Goal: Transaction & Acquisition: Purchase product/service

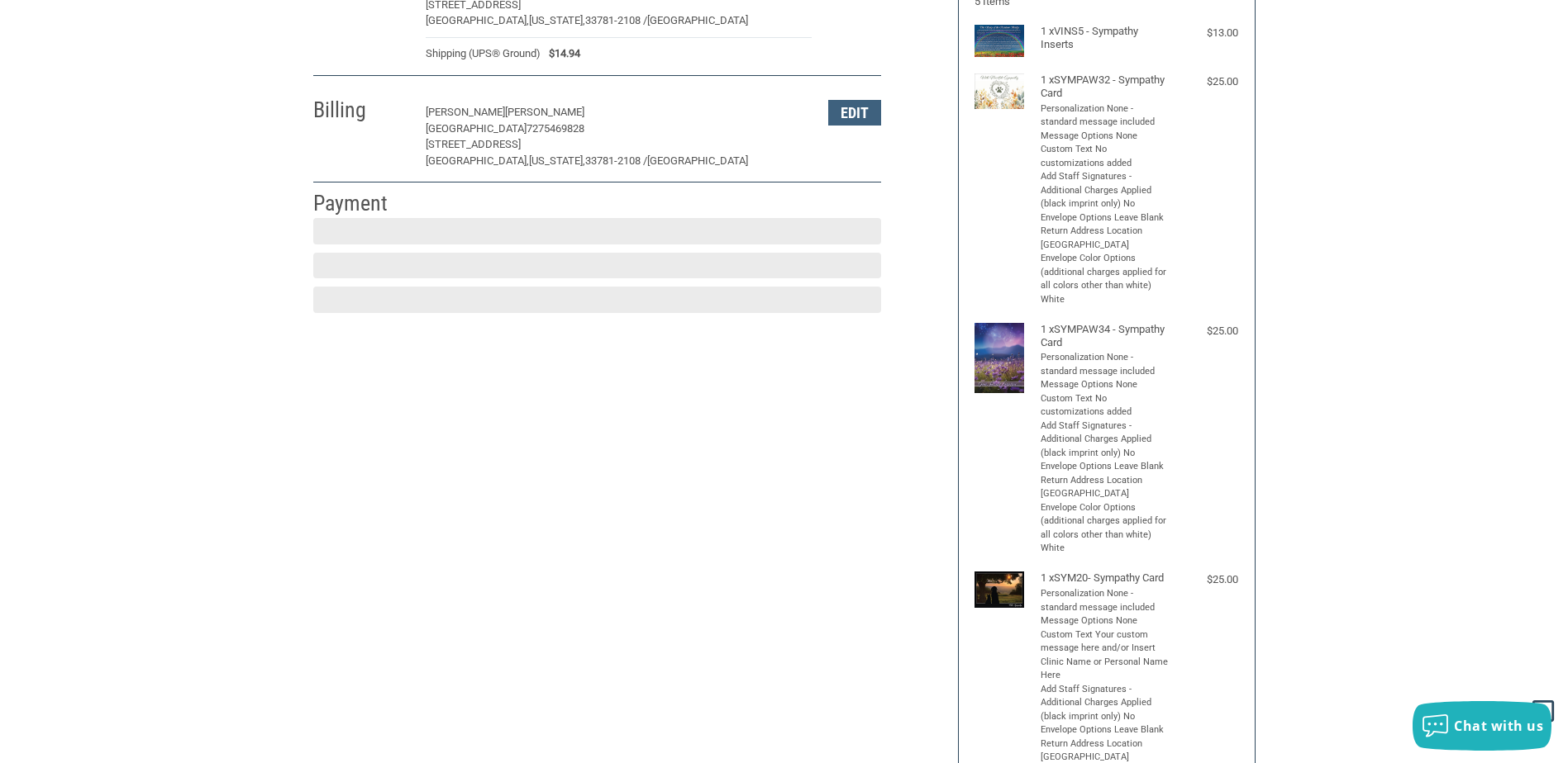
scroll to position [246, 0]
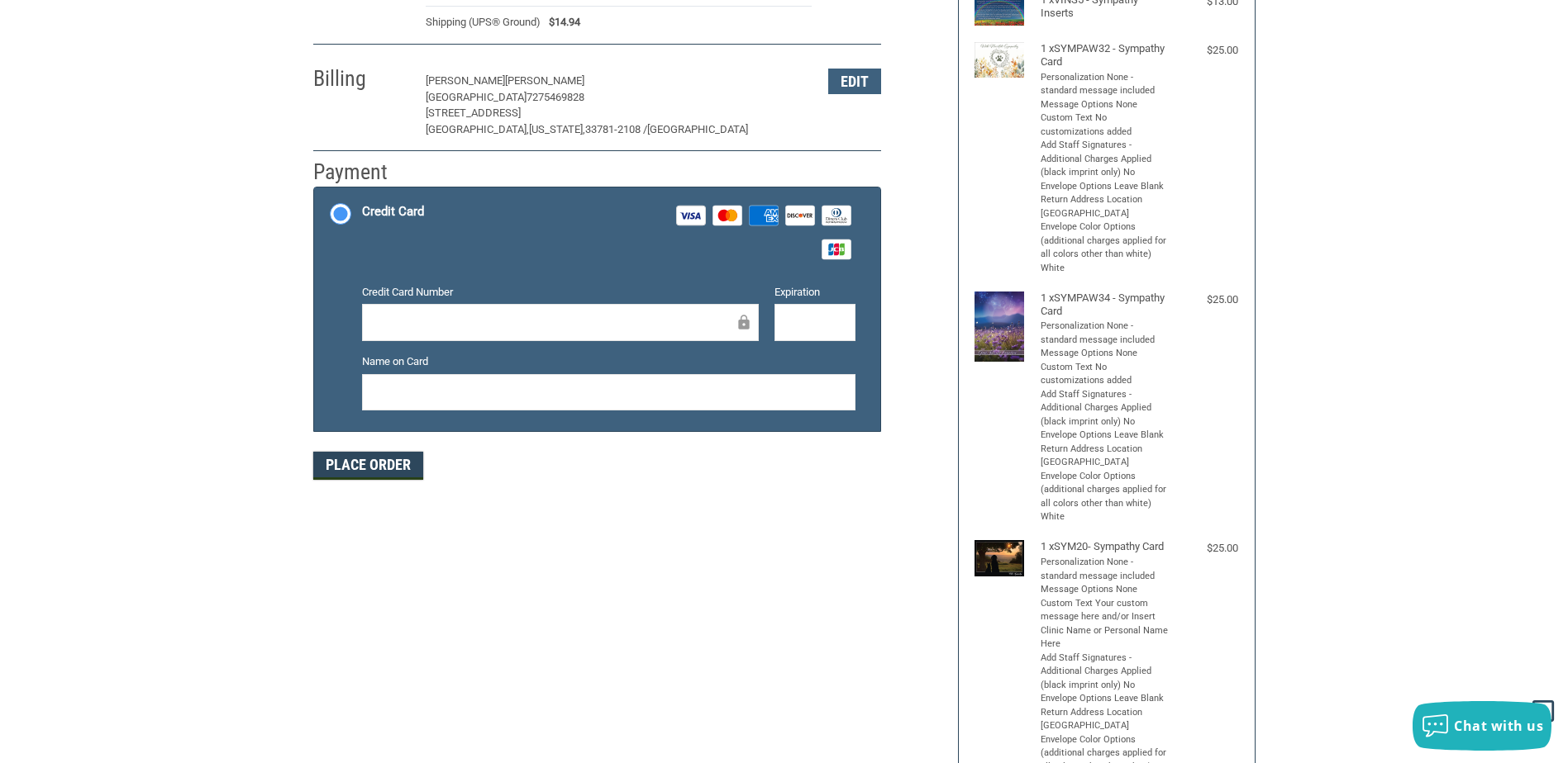
click at [374, 465] on button "Place Order" at bounding box center [368, 466] width 110 height 28
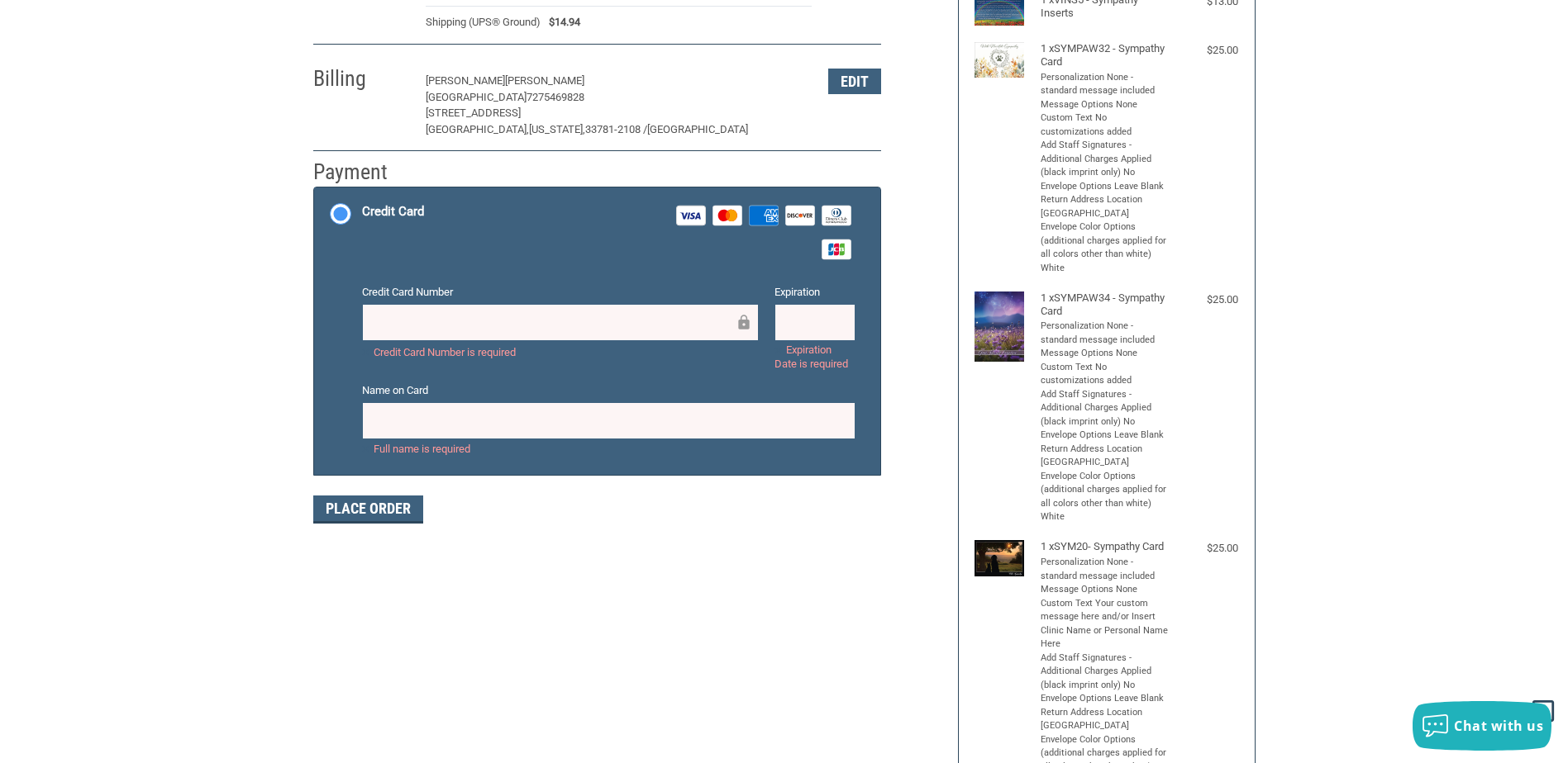
click at [209, 326] on div "Customer Parkahflorida@gmail.com Sign Out Shipping DEBRA BECKER PARK ANIMAL HOS…" at bounding box center [784, 471] width 1568 height 1212
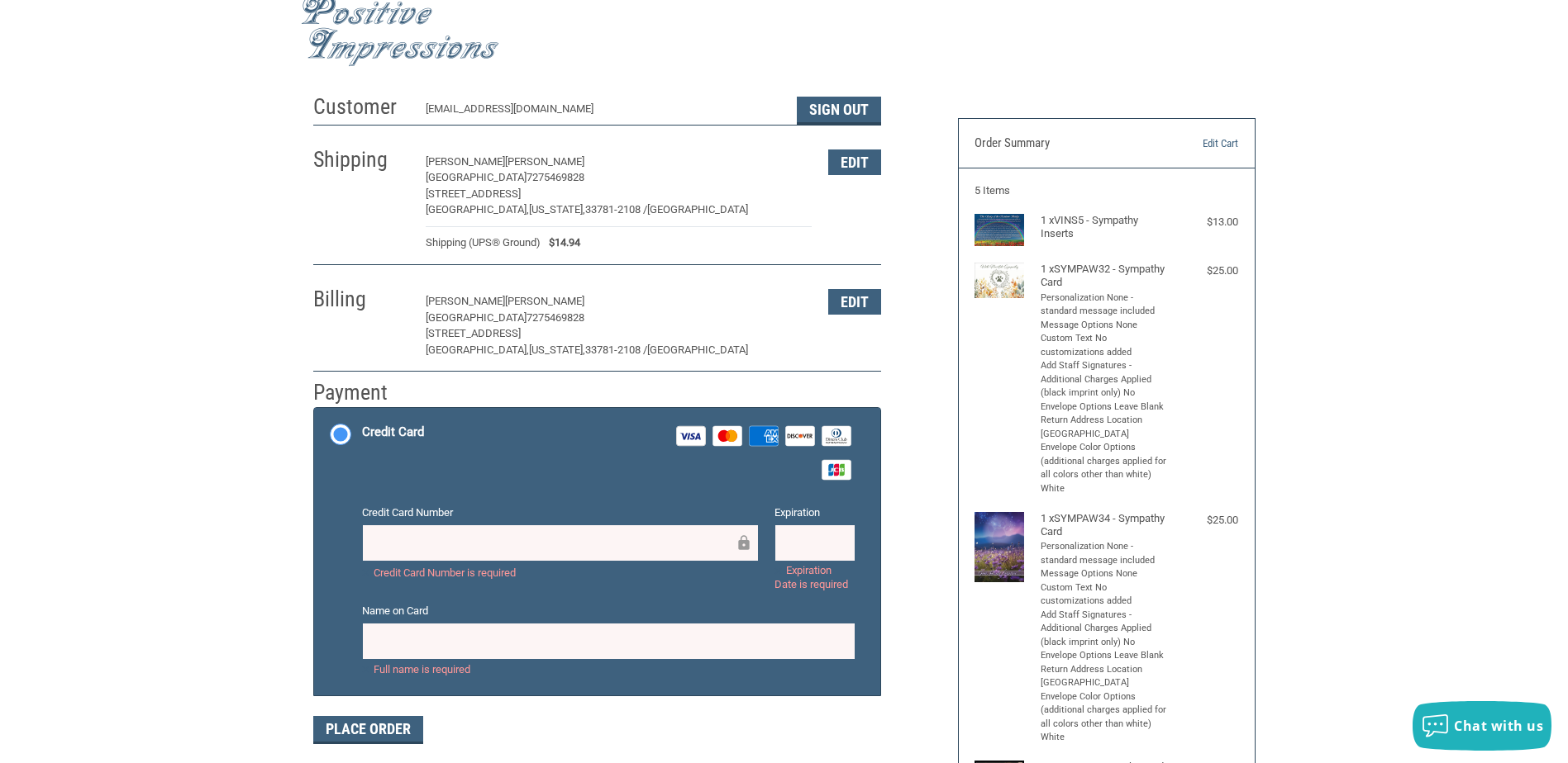
scroll to position [0, 0]
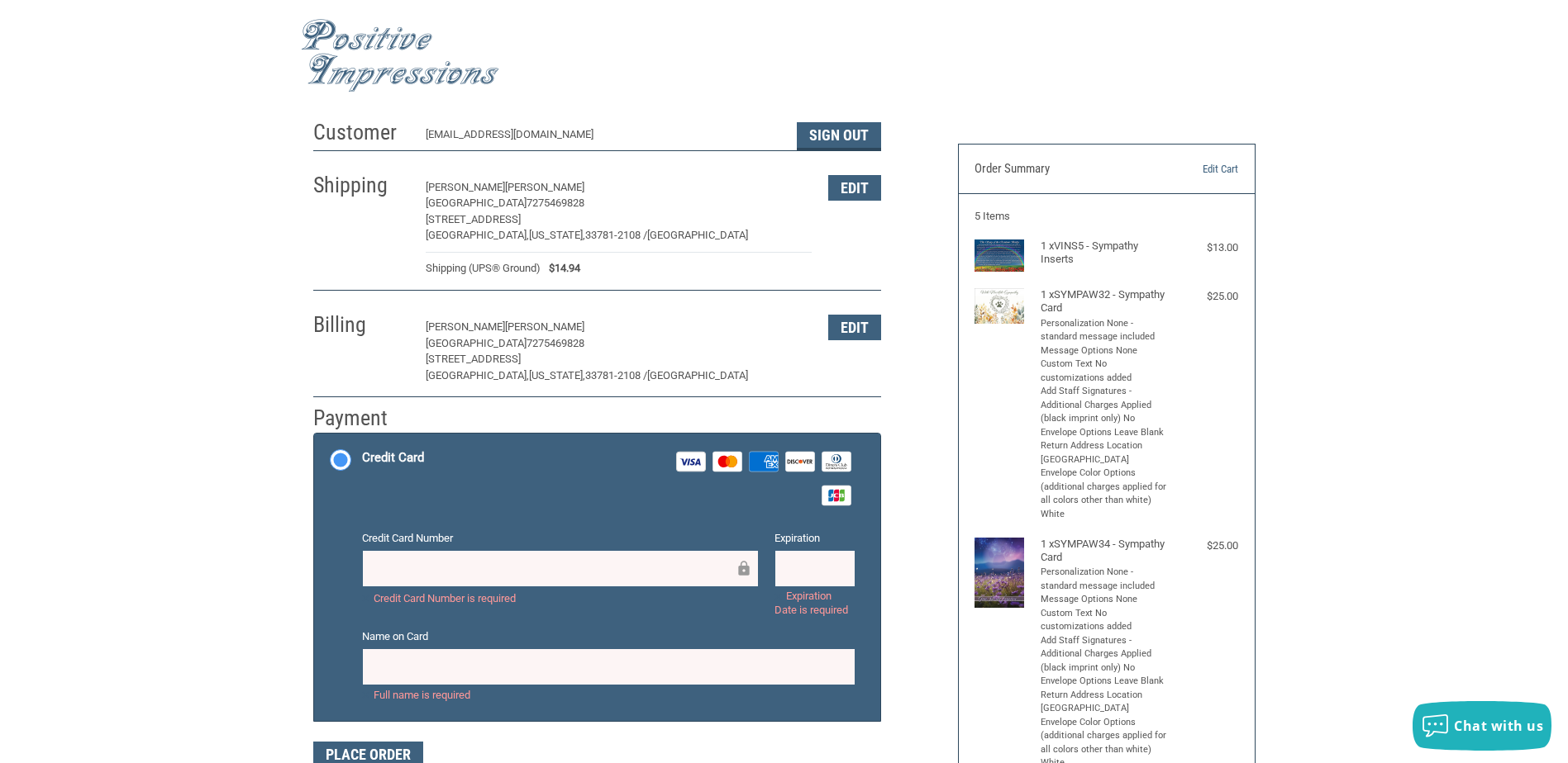
click at [340, 460] on label "Credit Card Visa Master Amex Discover Diners Club JCB" at bounding box center [597, 478] width 566 height 89
click at [315, 436] on input "Credit Card Visa Master Amex Discover Diners Club JCB" at bounding box center [314, 435] width 1 height 1
drag, startPoint x: 353, startPoint y: 460, endPoint x: 342, endPoint y: 458, distance: 11.2
click at [351, 460] on label "Credit Card Visa Master Amex Discover Diners Club JCB" at bounding box center [597, 478] width 566 height 89
click at [315, 436] on input "Credit Card Visa Master Amex Discover Diners Club JCB" at bounding box center [314, 435] width 1 height 1
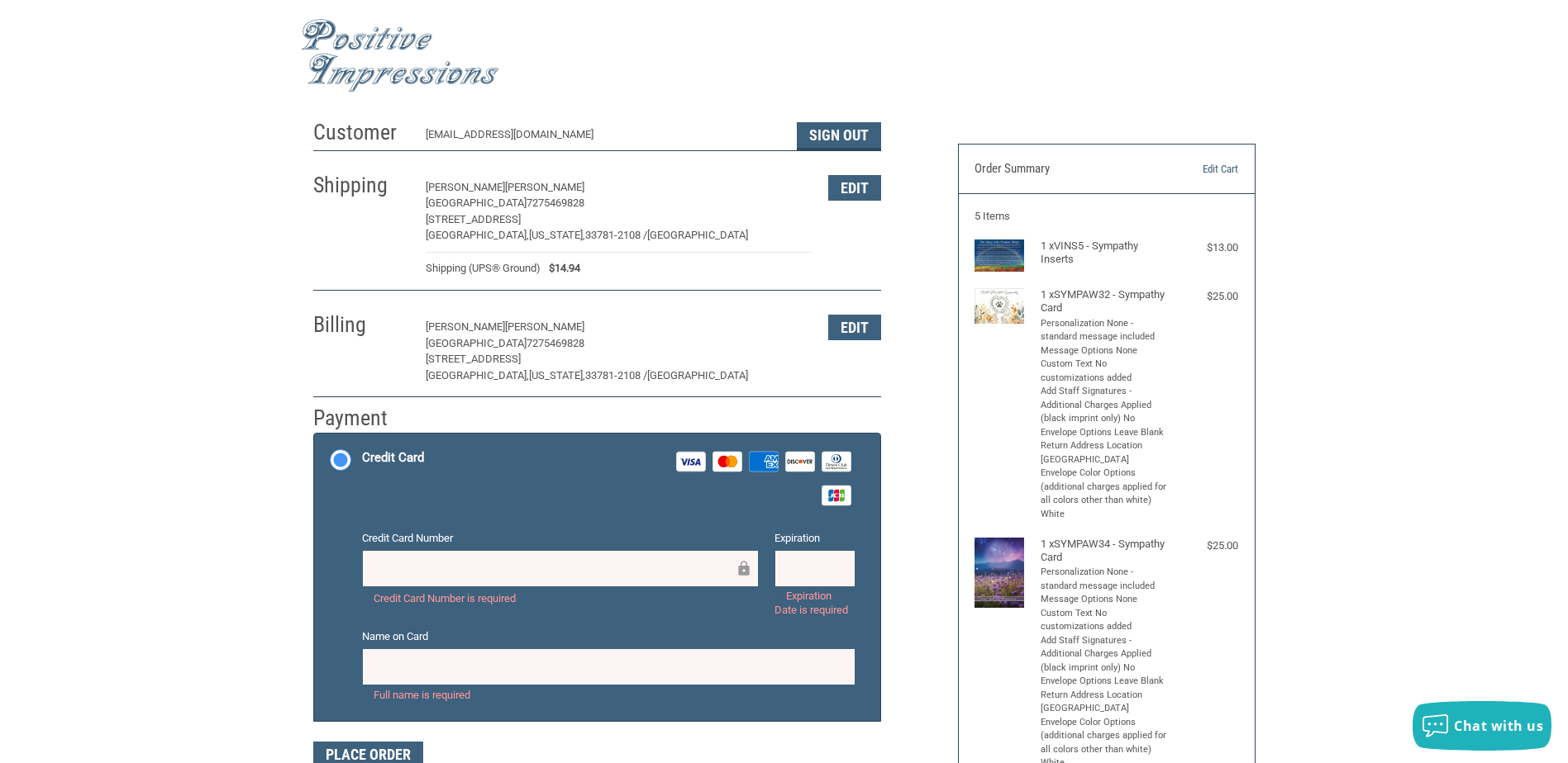
click at [340, 458] on label "Credit Card Visa Master Amex Discover Diners Club JCB" at bounding box center [597, 478] width 566 height 89
click at [315, 436] on input "Credit Card Visa Master Amex Discover Diners Club JCB" at bounding box center [314, 435] width 1 height 1
click at [339, 456] on label "Credit Card Visa Master Amex Discover Diners Club JCB" at bounding box center [597, 478] width 566 height 89
click at [315, 436] on input "Credit Card Visa Master Amex Discover Diners Club JCB" at bounding box center [314, 435] width 1 height 1
click at [339, 456] on label "Credit Card Visa Master Amex Discover Diners Club JCB" at bounding box center [597, 478] width 566 height 89
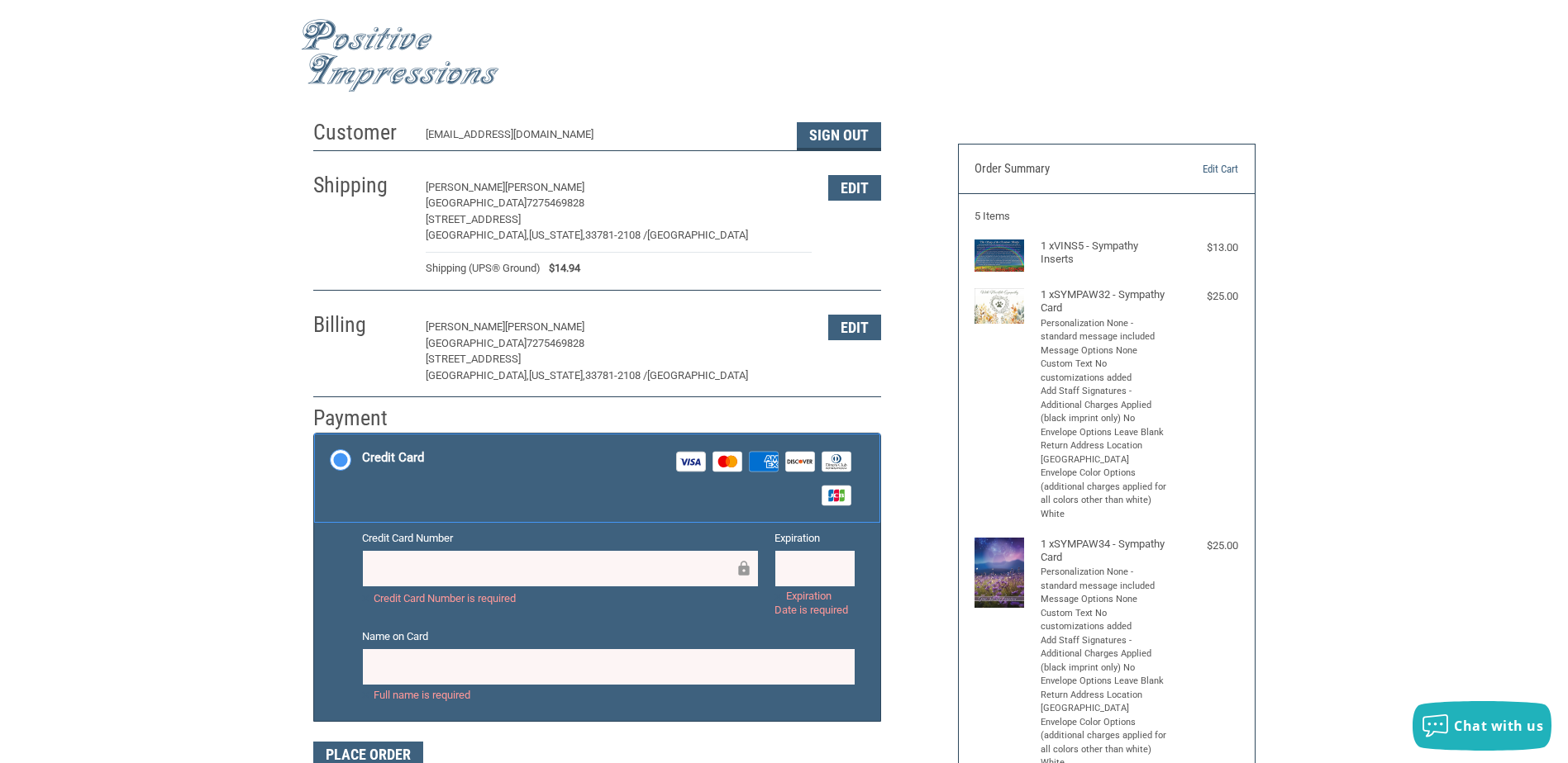
click at [315, 436] on input "Credit Card Visa Master Amex Discover Diners Club JCB" at bounding box center [314, 435] width 1 height 1
click at [345, 456] on label "Credit Card Visa Master Amex Discover Diners Club JCB" at bounding box center [597, 478] width 566 height 89
click at [315, 436] on input "Credit Card Visa Master Amex Discover Diners Club JCB" at bounding box center [314, 435] width 1 height 1
click at [333, 459] on label "Credit Card Visa Master Amex Discover Diners Club JCB" at bounding box center [597, 478] width 566 height 89
click at [315, 436] on input "Credit Card Visa Master Amex Discover Diners Club JCB" at bounding box center [314, 435] width 1 height 1
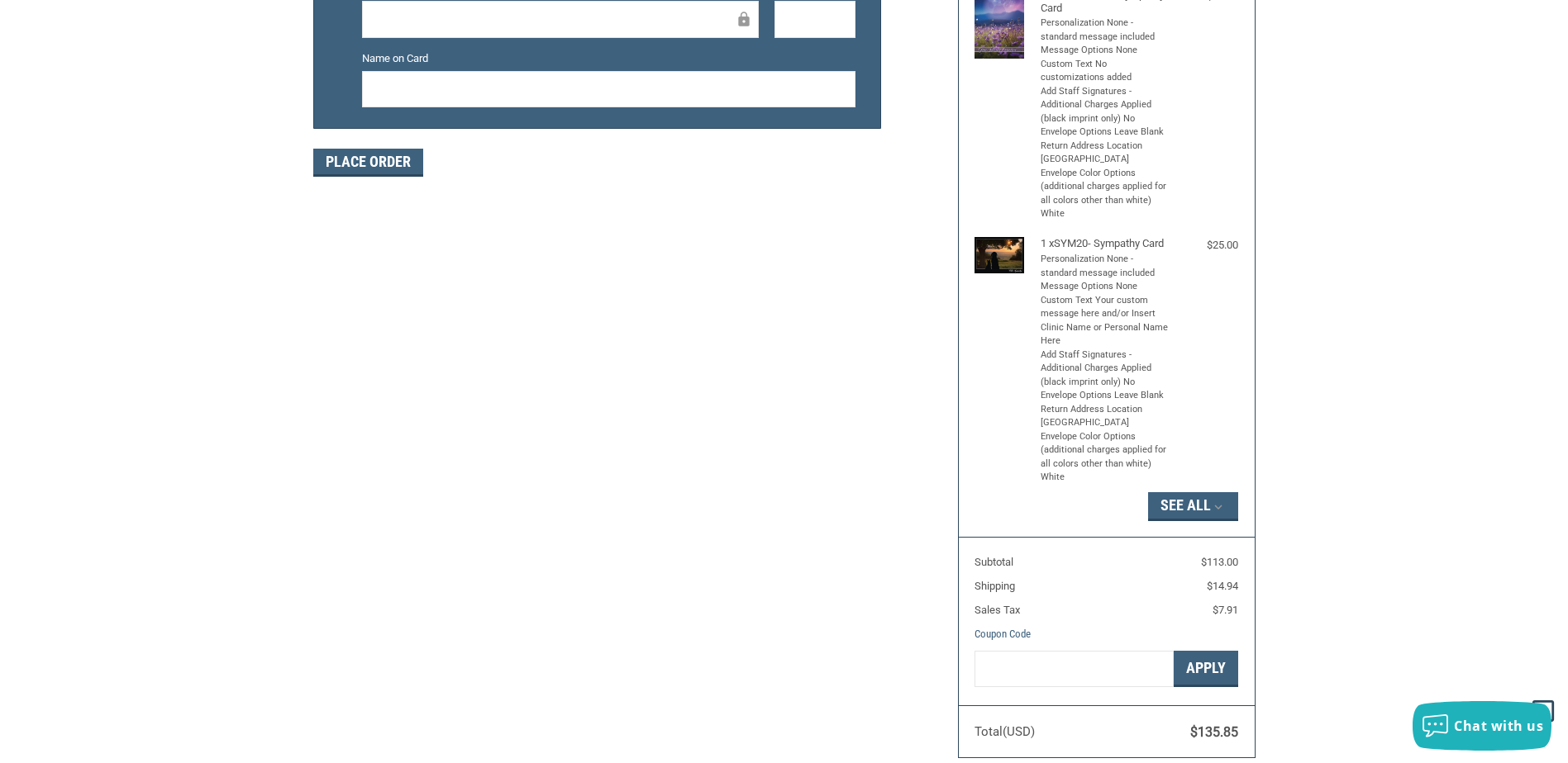
scroll to position [660, 0]
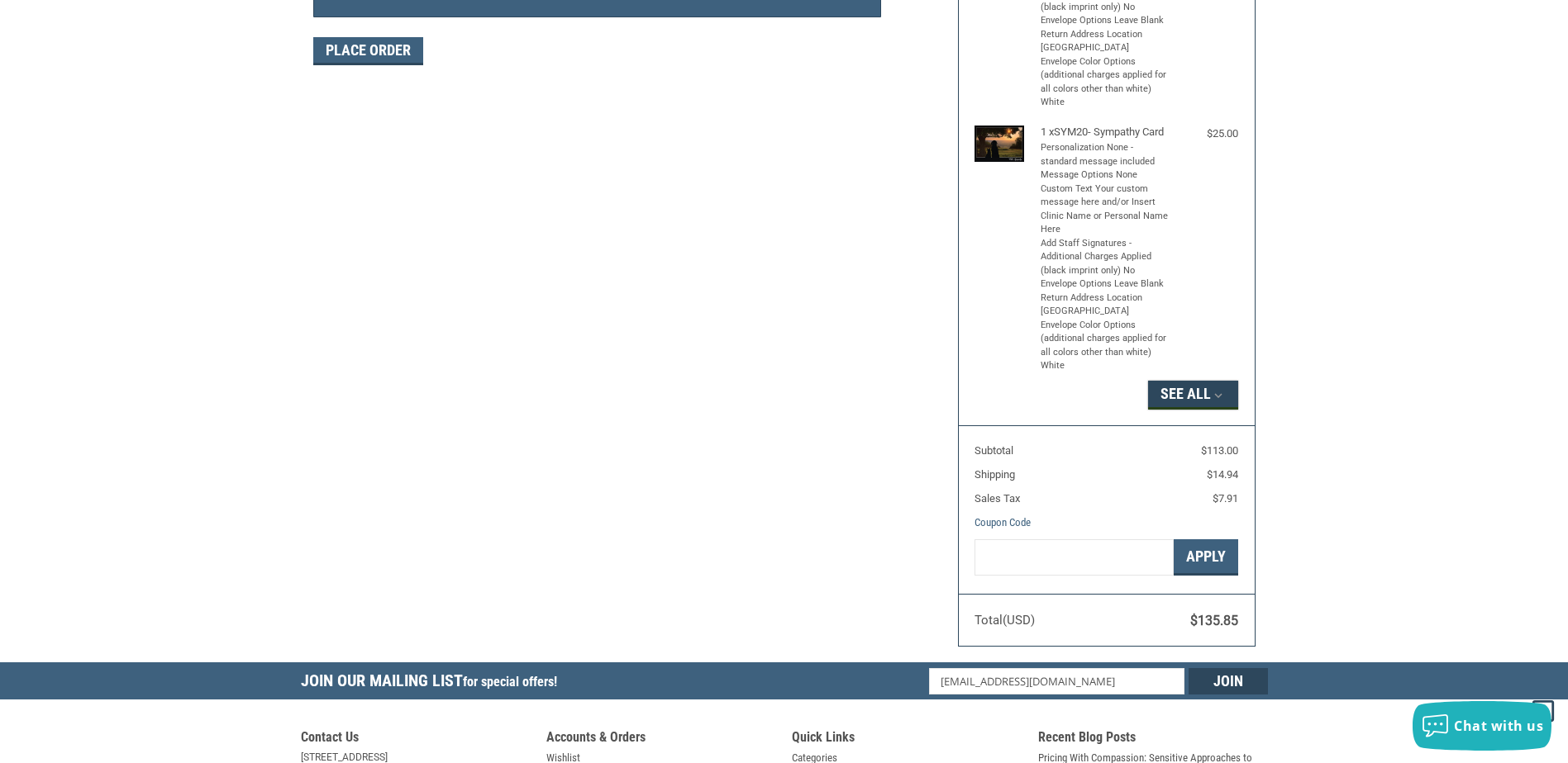
click at [1174, 408] on button "See All" at bounding box center [1193, 395] width 90 height 28
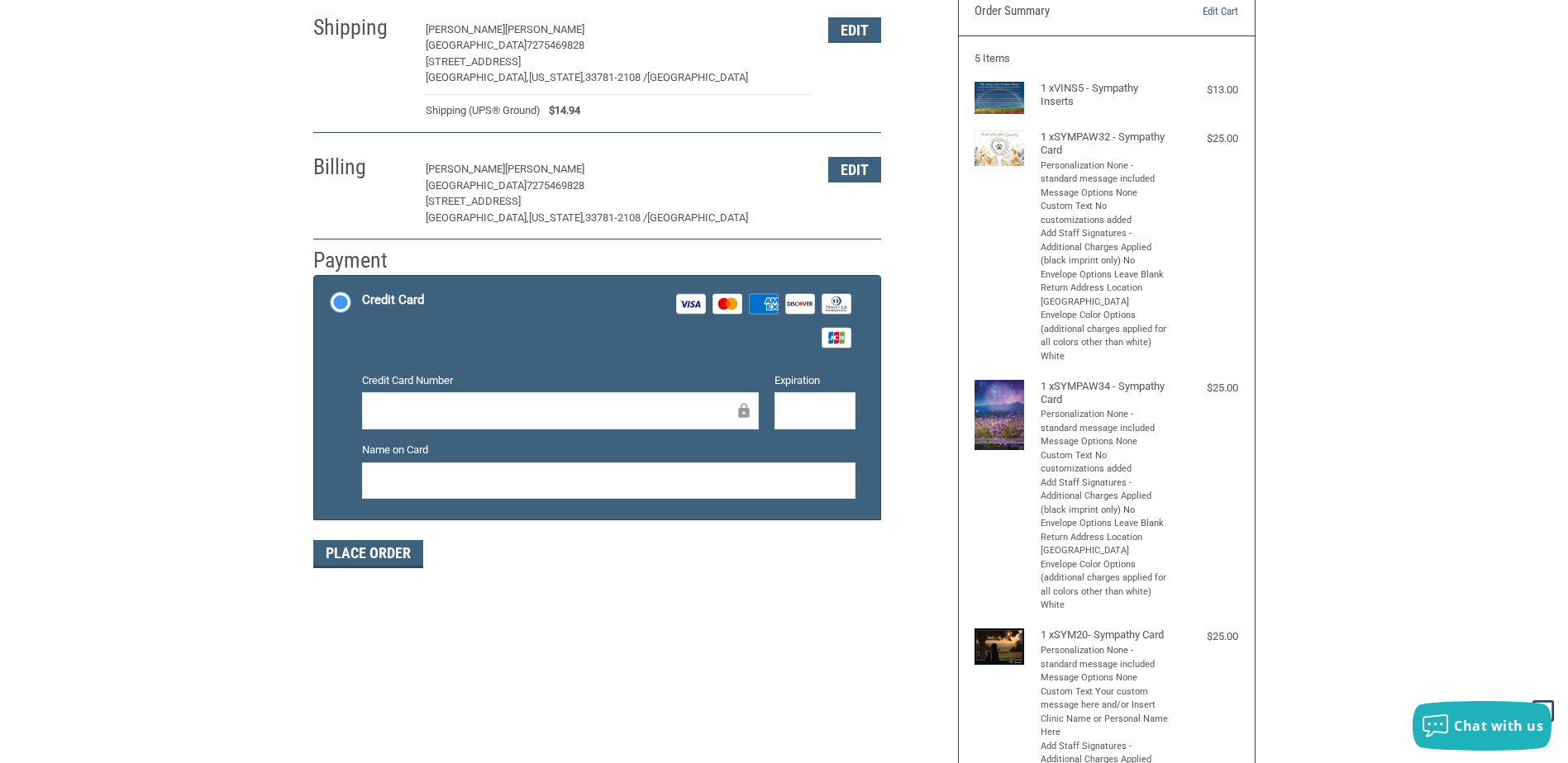
scroll to position [0, 0]
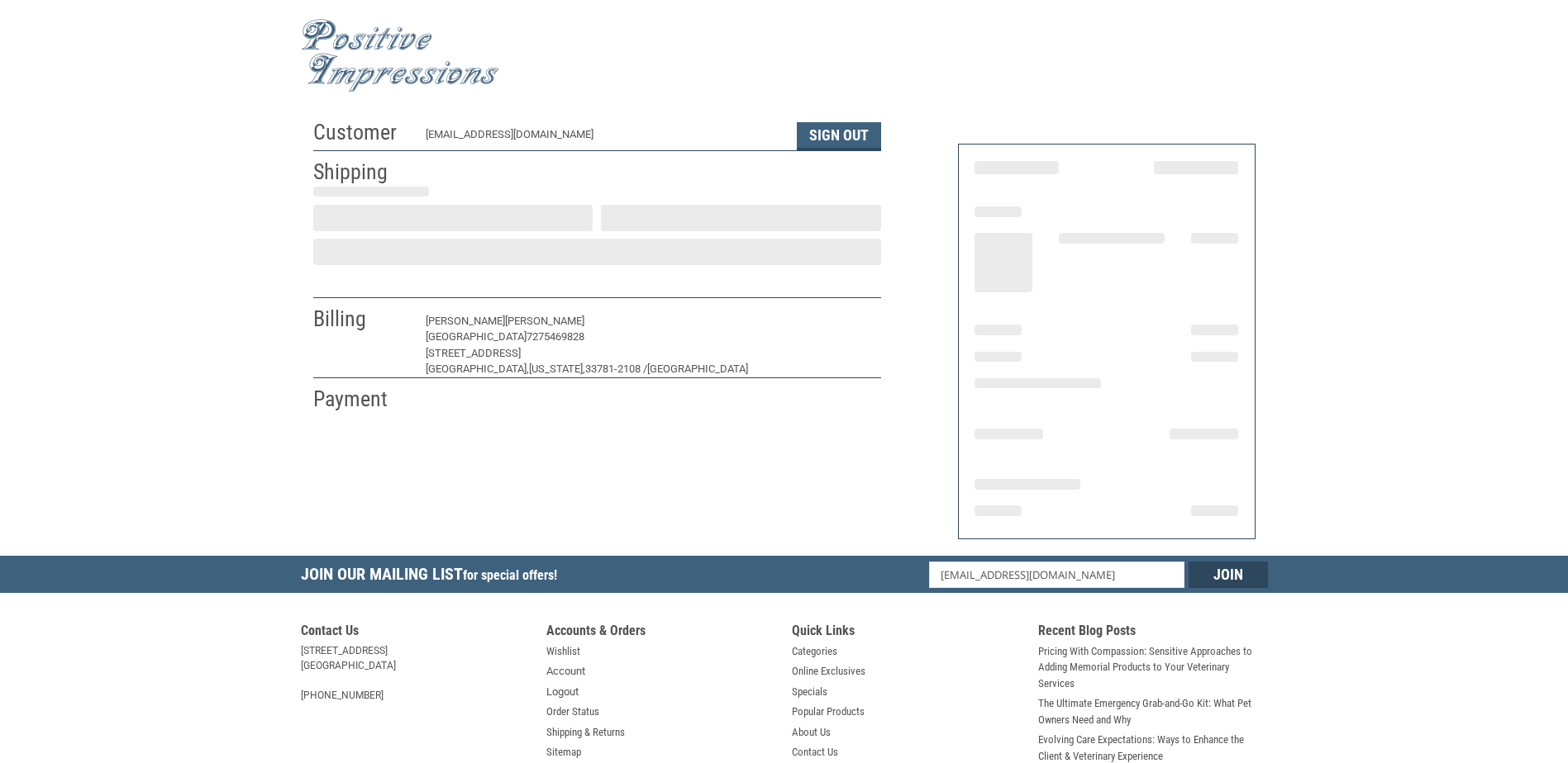
select select "FL"
select select "US"
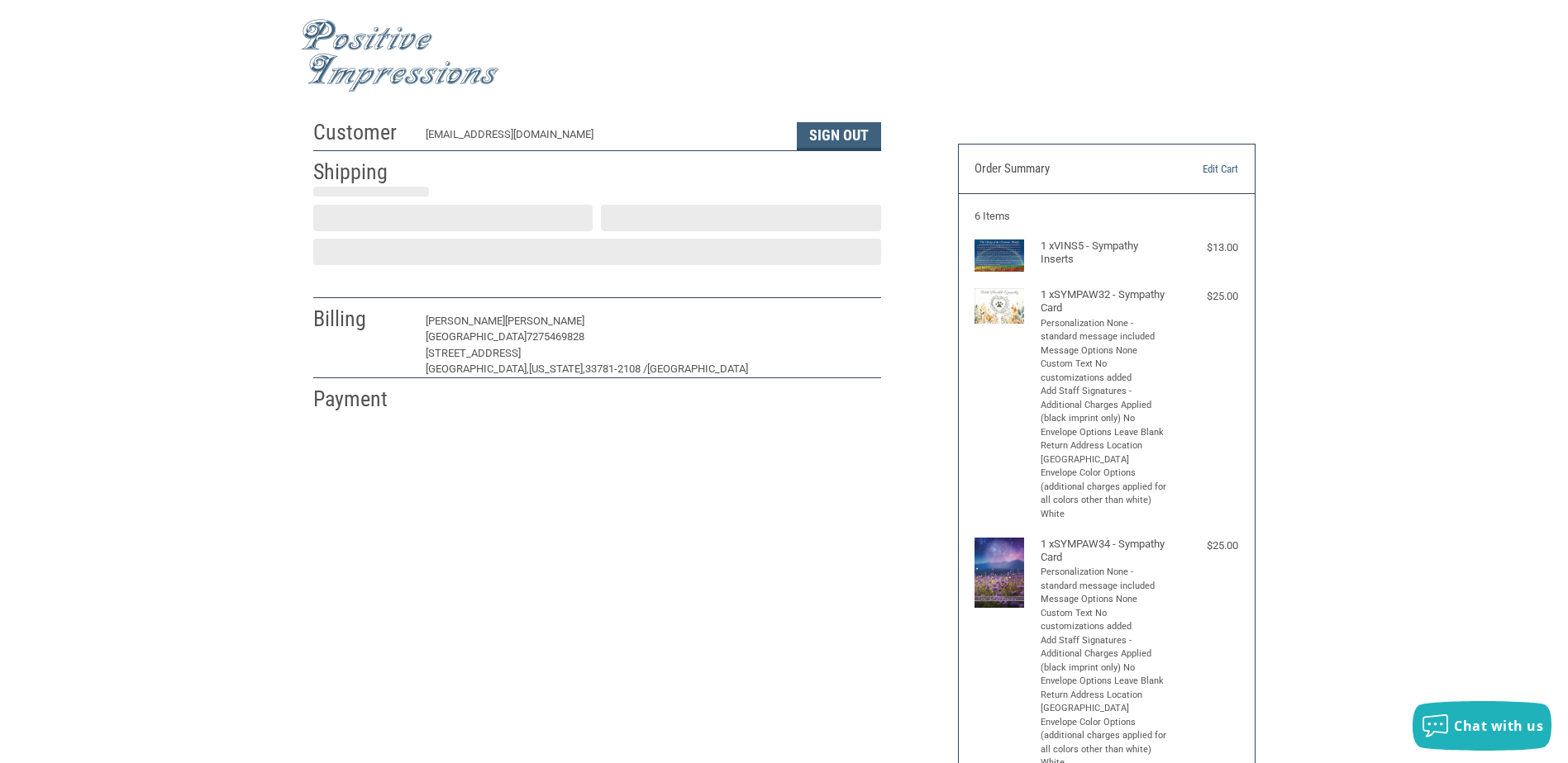
select select "FL"
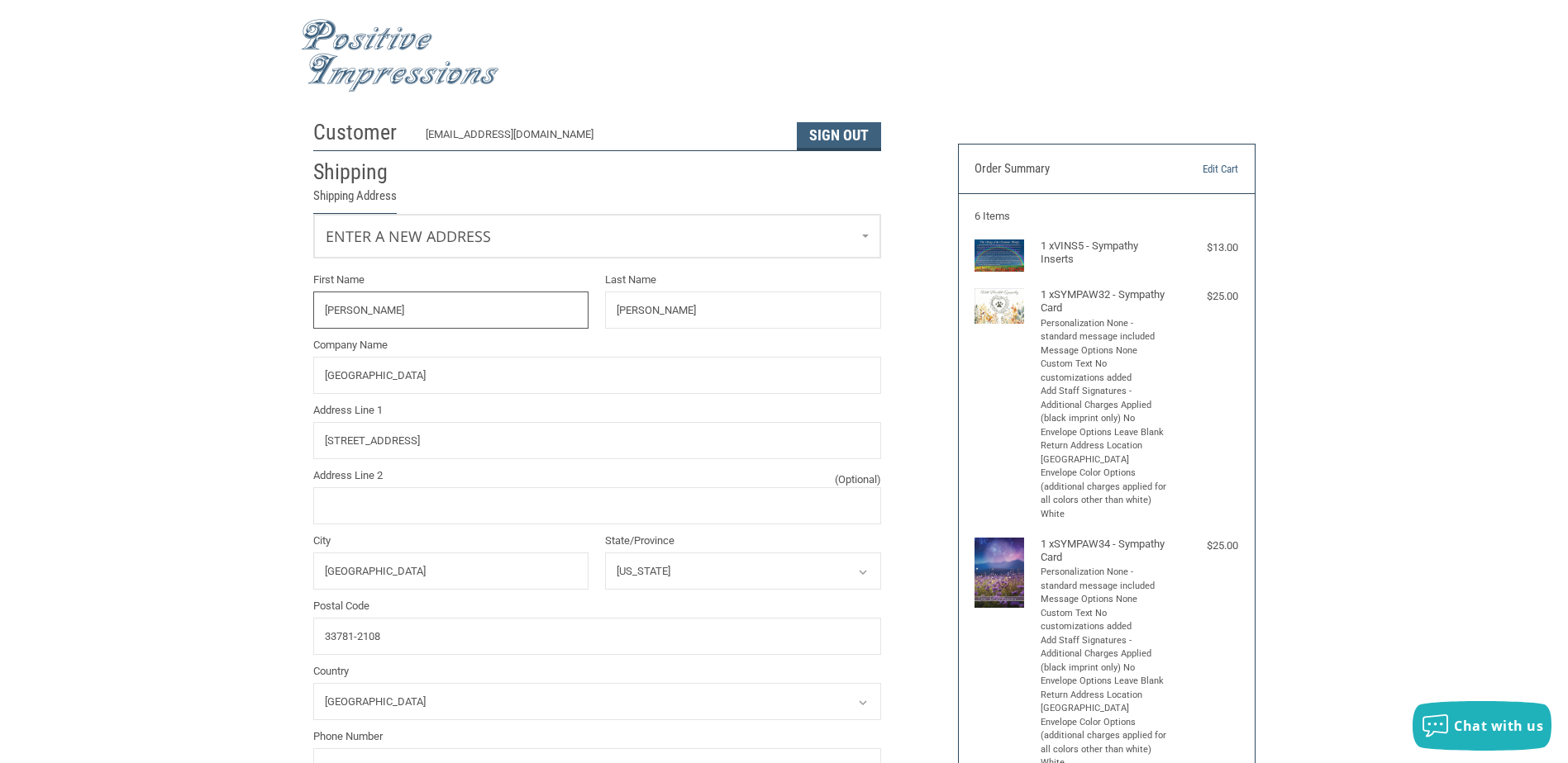
radio input "true"
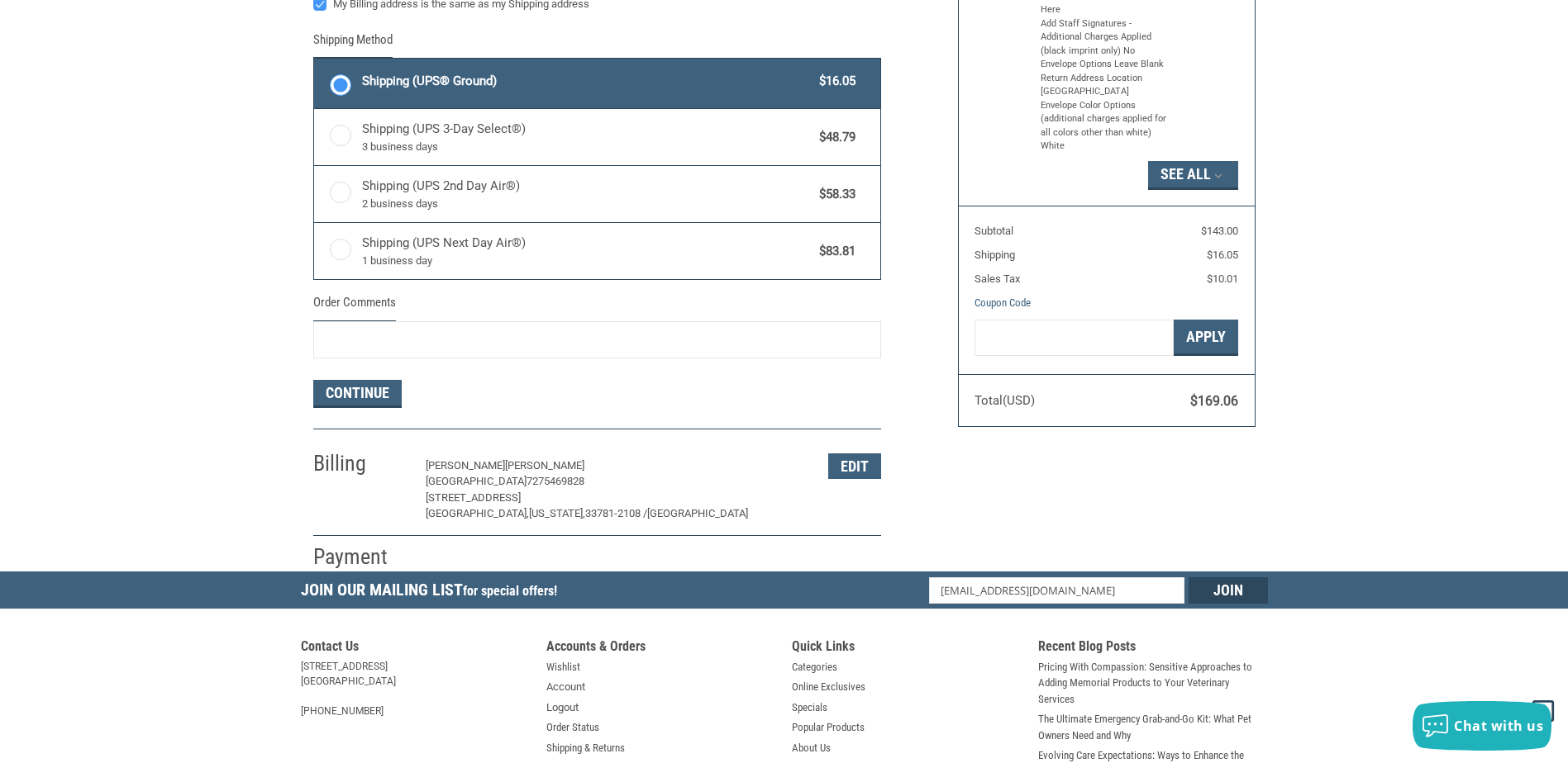
scroll to position [908, 0]
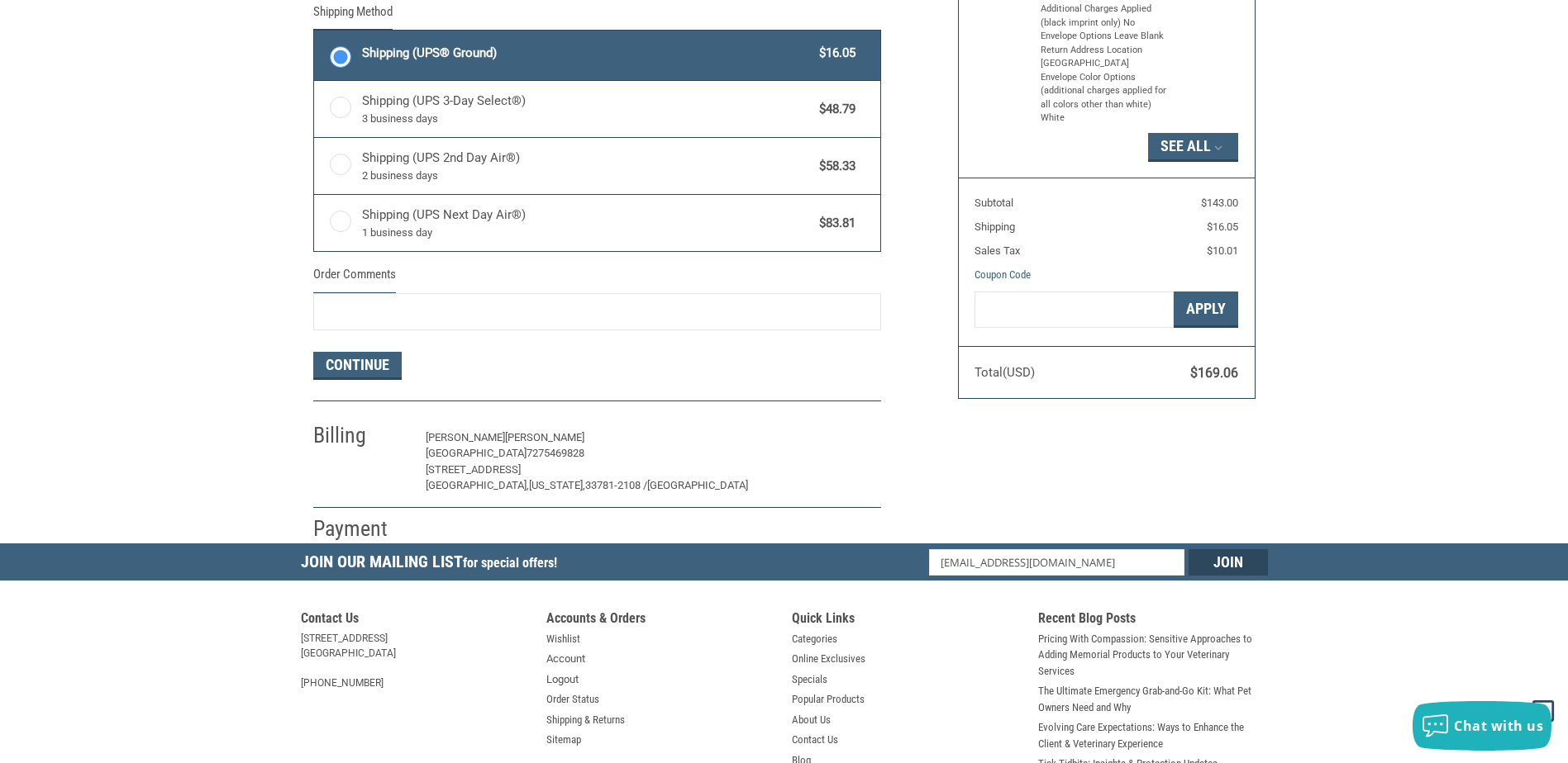
click at [851, 434] on button "Edit" at bounding box center [854, 438] width 53 height 26
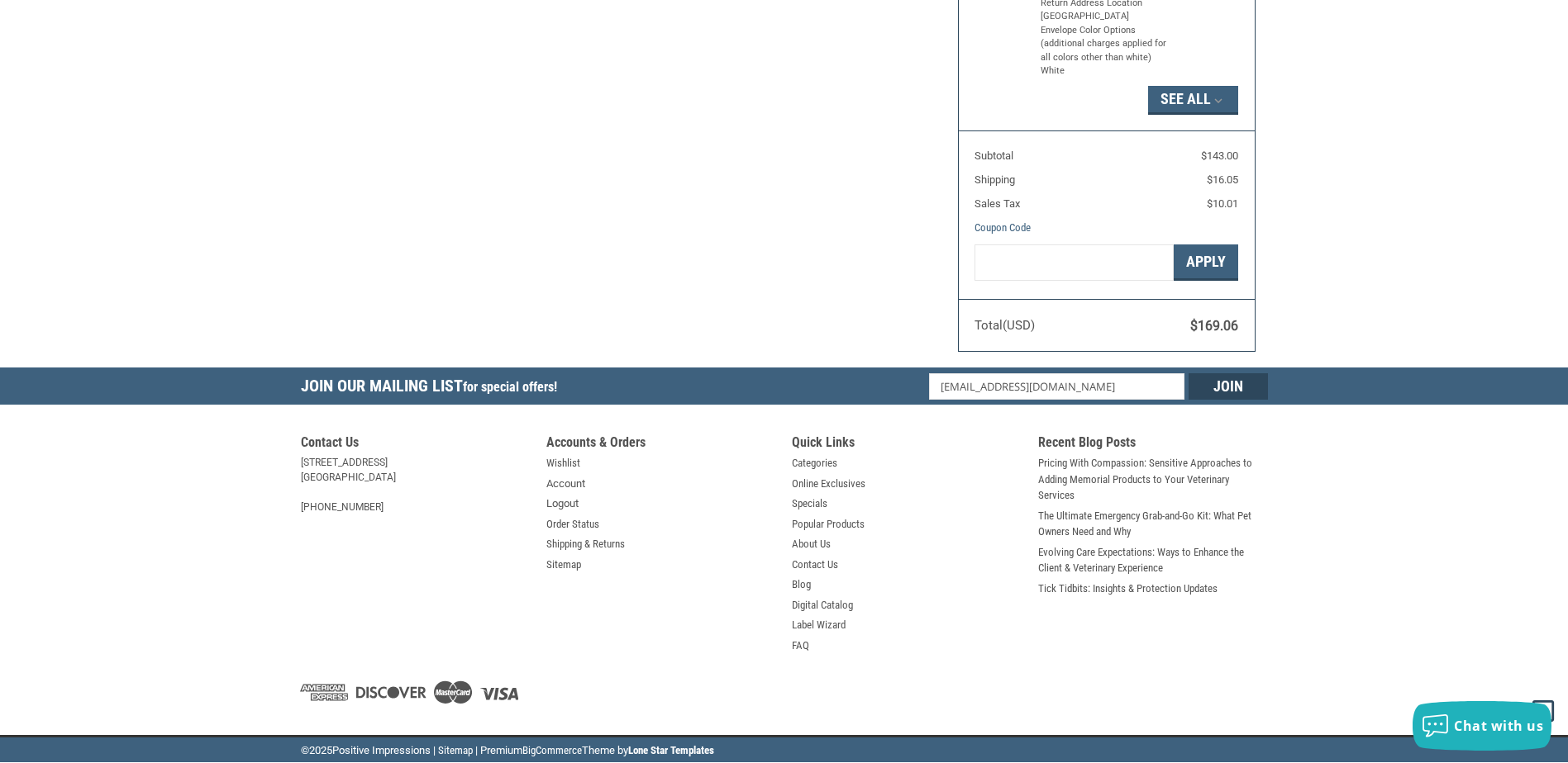
select select "FL"
select select "US"
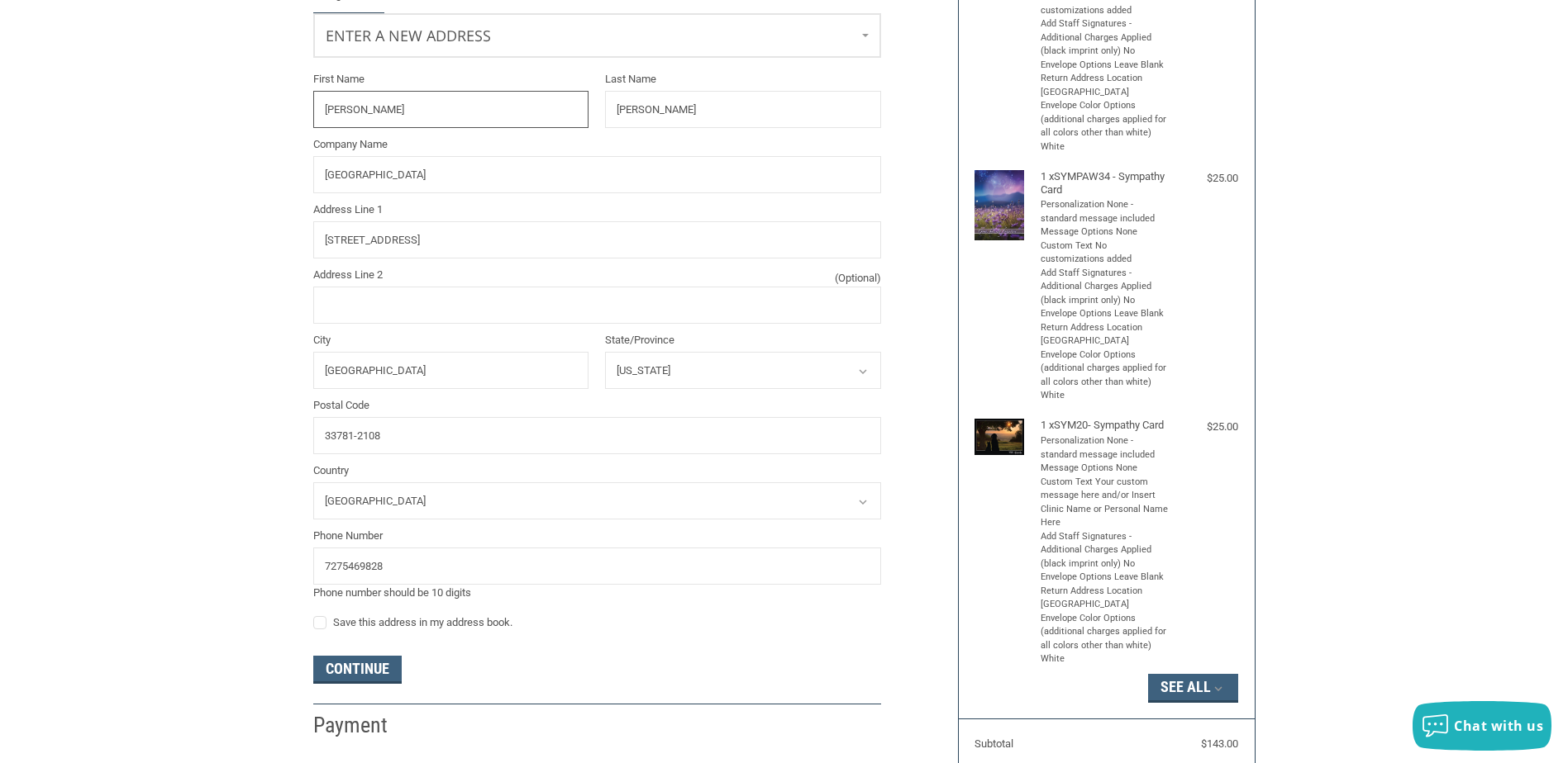
scroll to position [413, 0]
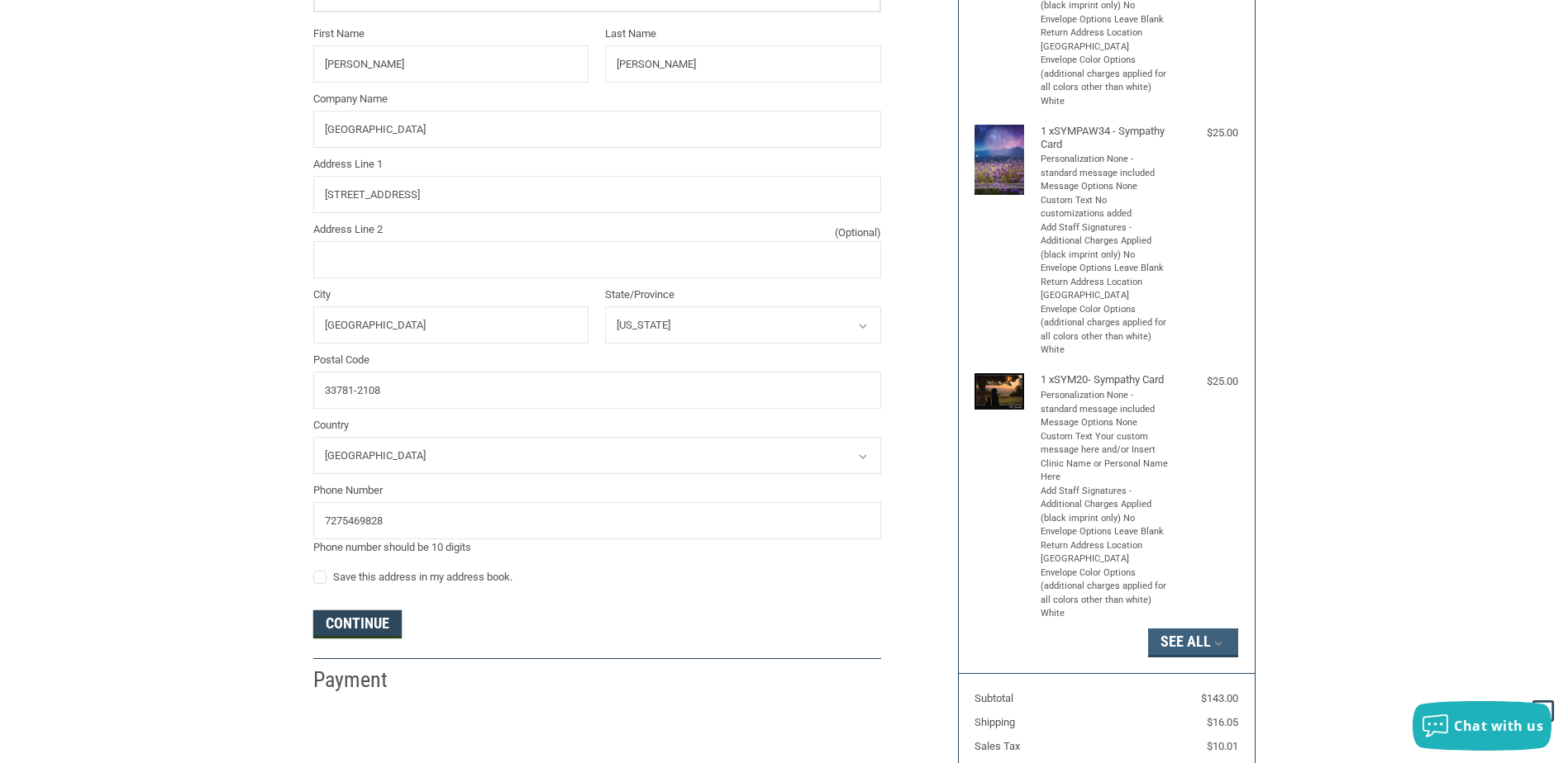
click at [376, 625] on button "Continue" at bounding box center [357, 624] width 88 height 28
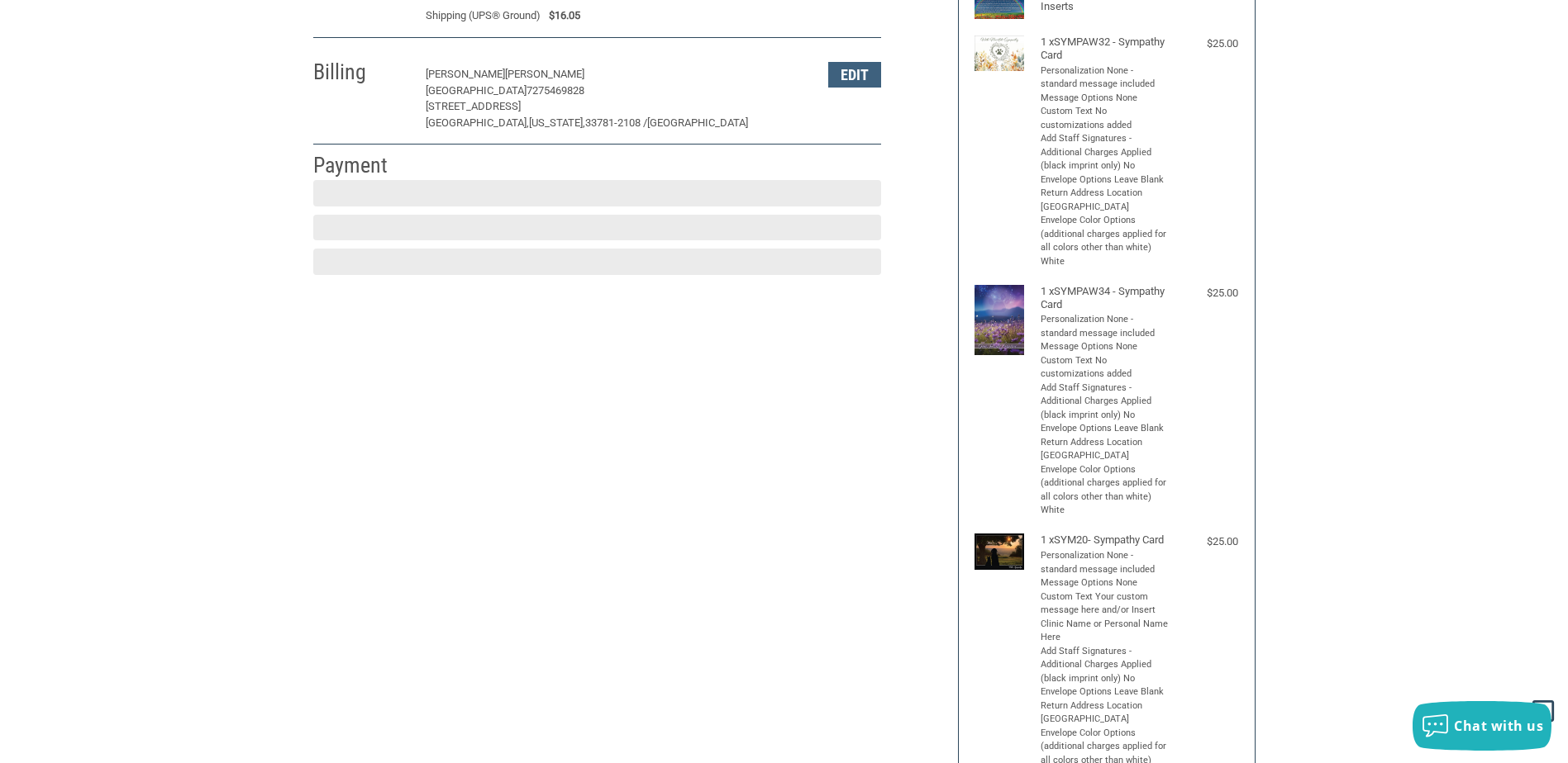
scroll to position [246, 0]
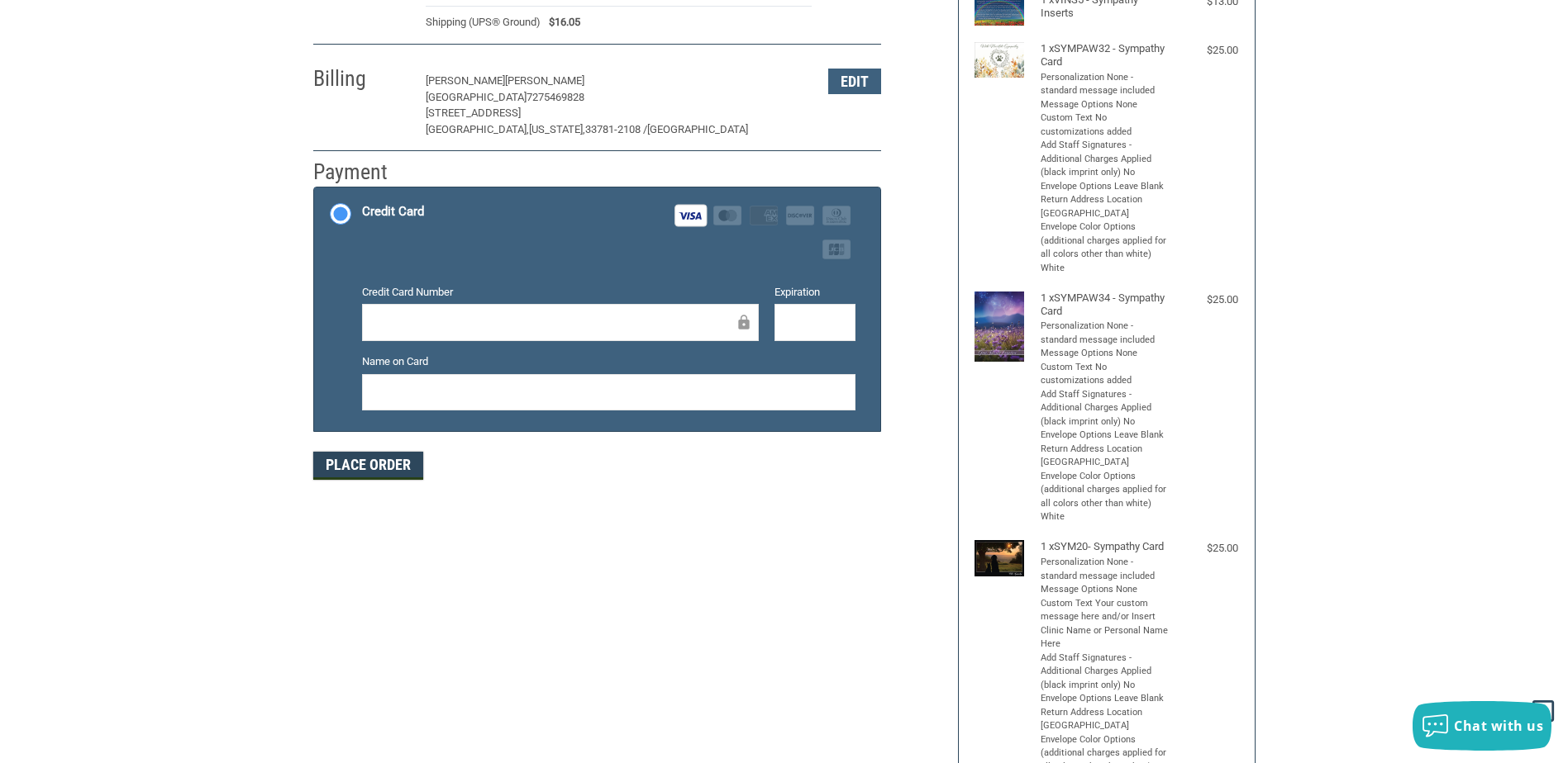
click at [368, 465] on button "Place Order" at bounding box center [368, 466] width 110 height 28
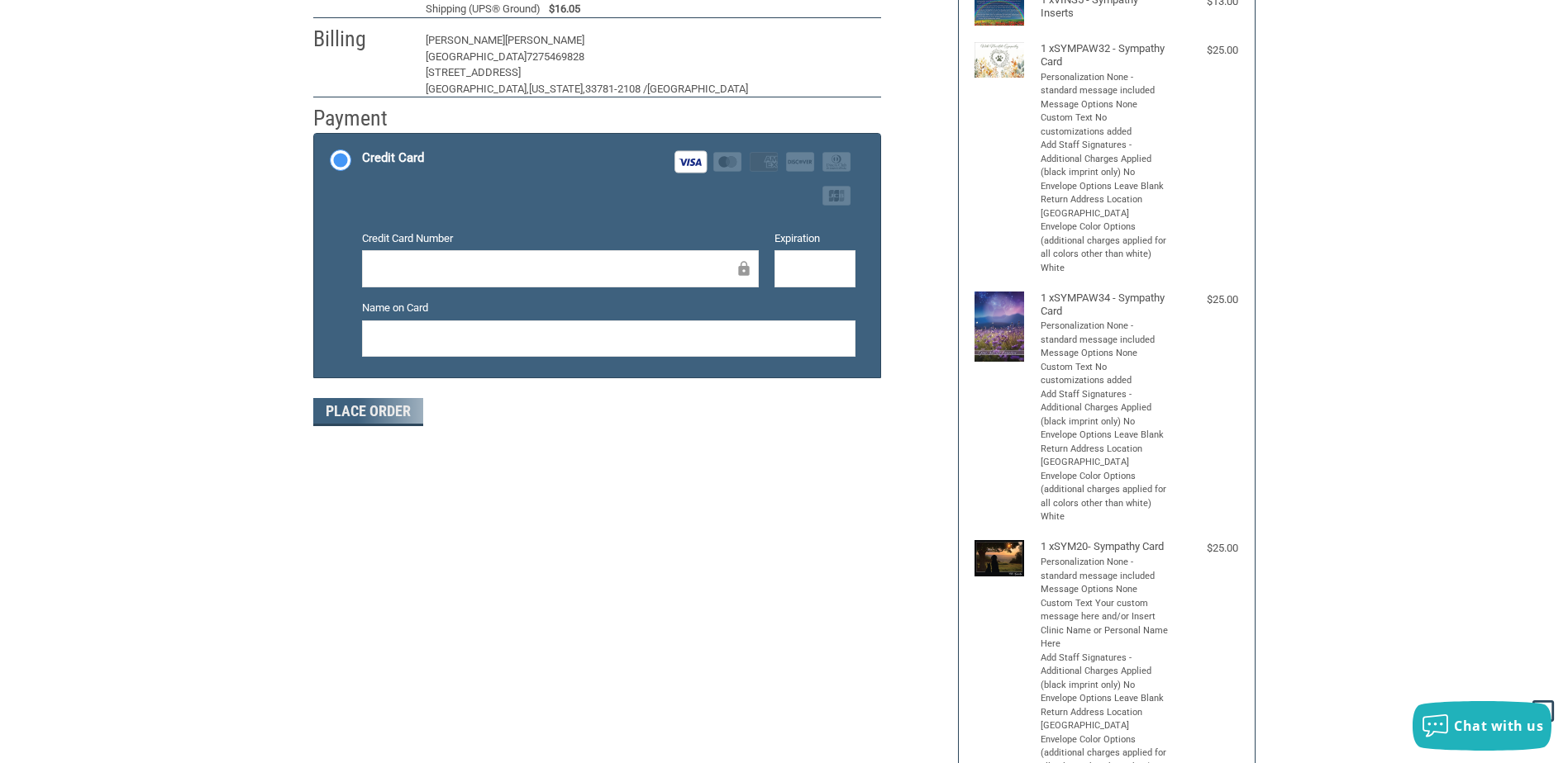
scroll to position [187, 0]
